Goal: Transaction & Acquisition: Purchase product/service

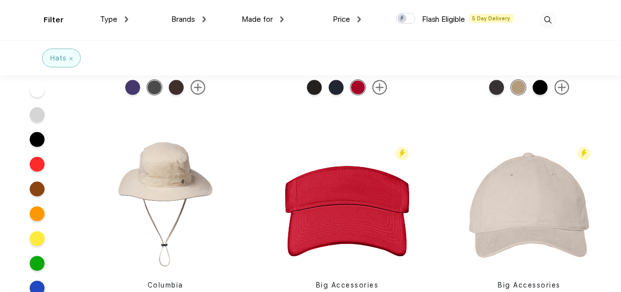
scroll to position [942, 0]
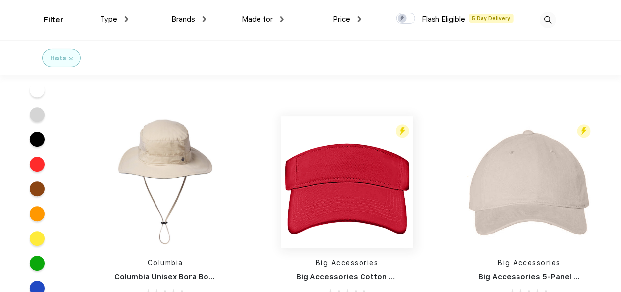
click at [330, 211] on img at bounding box center [347, 182] width 132 height 132
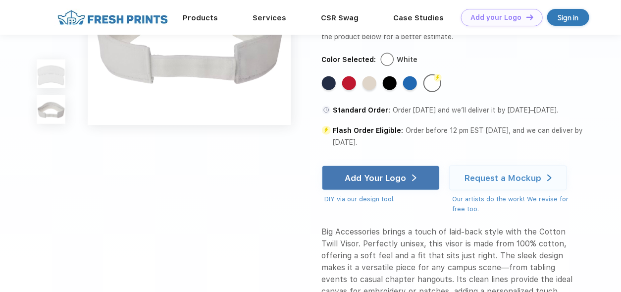
scroll to position [347, 0]
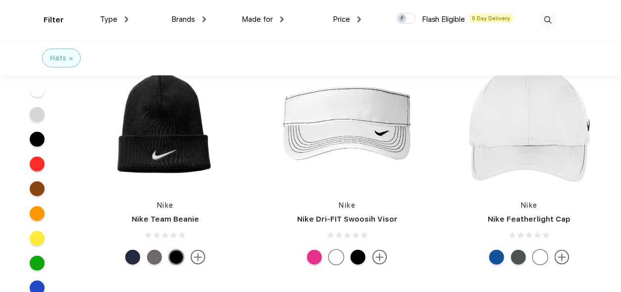
scroll to position [5995, 0]
